Goal: Information Seeking & Learning: Learn about a topic

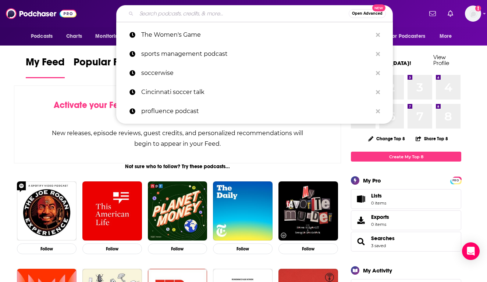
click at [192, 10] on input "Search podcasts, credits, & more..." at bounding box center [242, 14] width 212 height 12
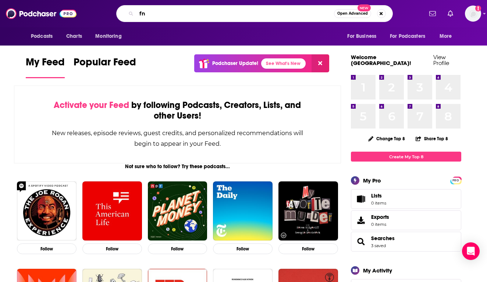
type input "f"
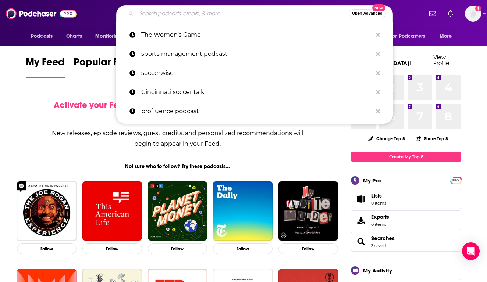
type input "a"
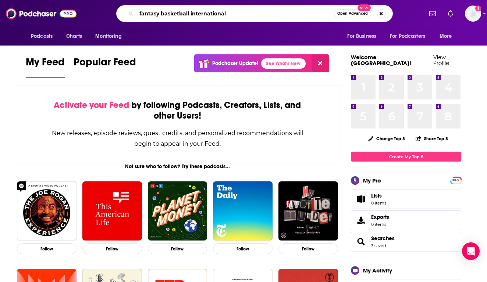
type input "fantasy basketball international"
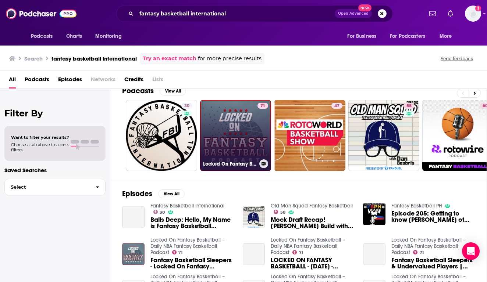
scroll to position [16, 0]
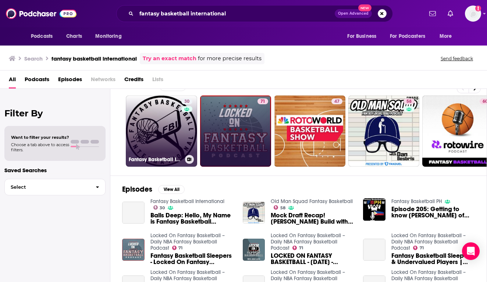
click at [170, 136] on link "30 Fantasy Basketball International" at bounding box center [161, 131] width 71 height 71
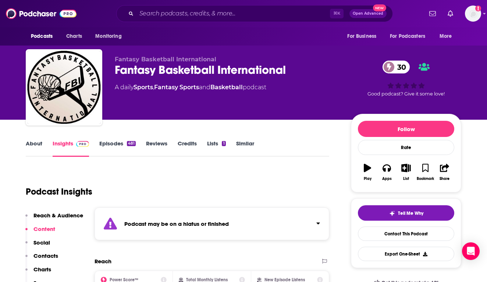
click at [127, 145] on div "481" at bounding box center [131, 143] width 9 height 5
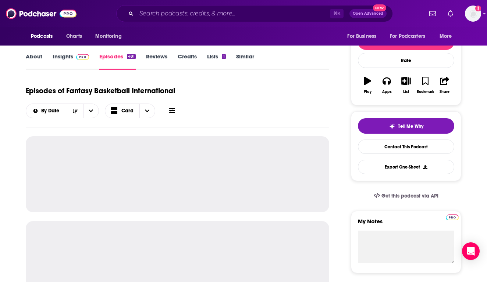
scroll to position [54, 0]
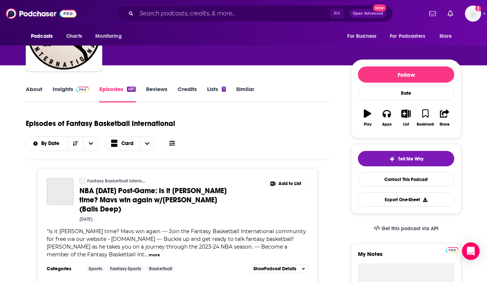
click at [83, 85] on div "About Insights Episodes 481 Reviews Credits Lists 1 Similar" at bounding box center [177, 94] width 303 height 18
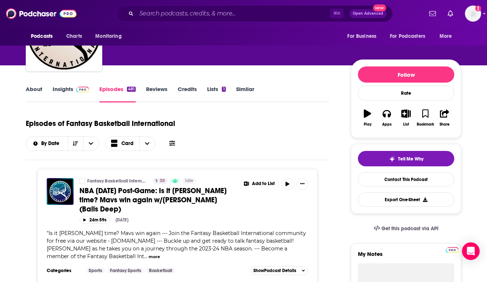
click at [80, 92] on img at bounding box center [82, 90] width 13 height 6
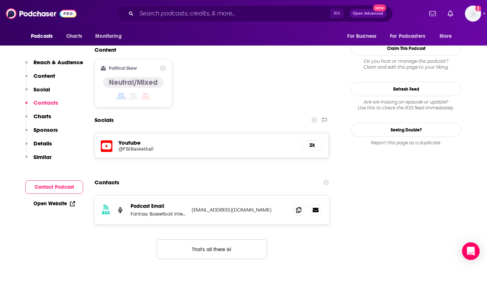
scroll to position [626, 0]
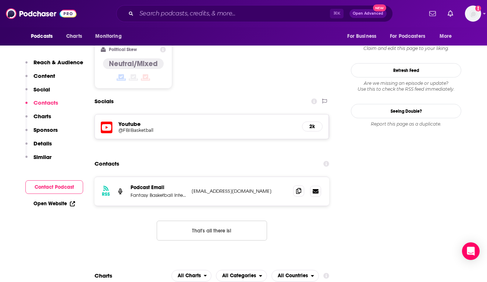
click at [298, 188] on icon at bounding box center [298, 191] width 5 height 6
